Goal: Task Accomplishment & Management: Manage account settings

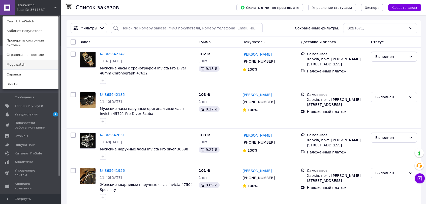
click at [18, 60] on link "Megawatch" at bounding box center [30, 65] width 55 height 10
